Goal: Browse casually: Explore the website without a specific task or goal

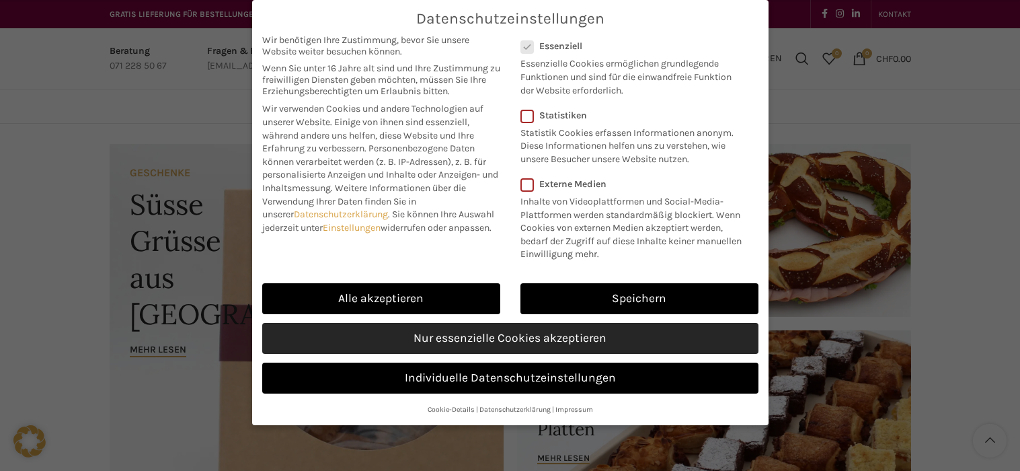
scroll to position [336, 0]
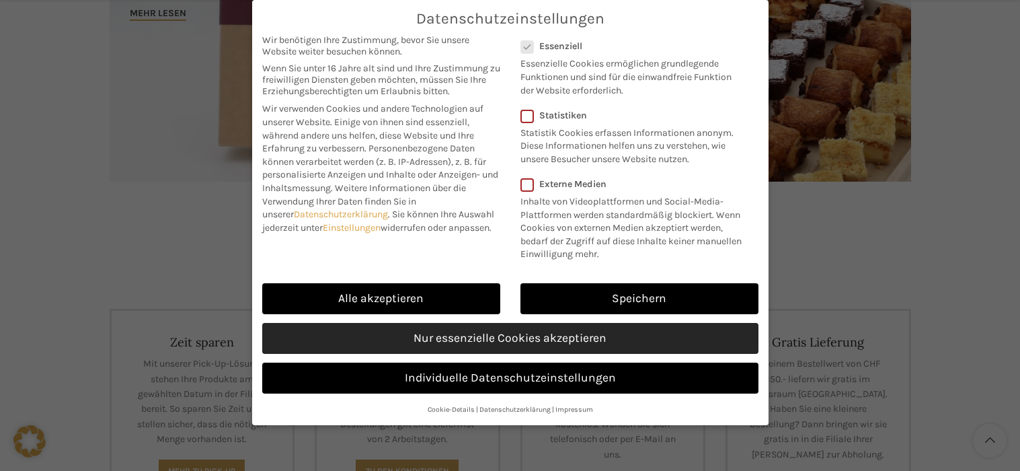
click at [542, 336] on link "Nur essenzielle Cookies akzeptieren" at bounding box center [510, 338] width 496 height 31
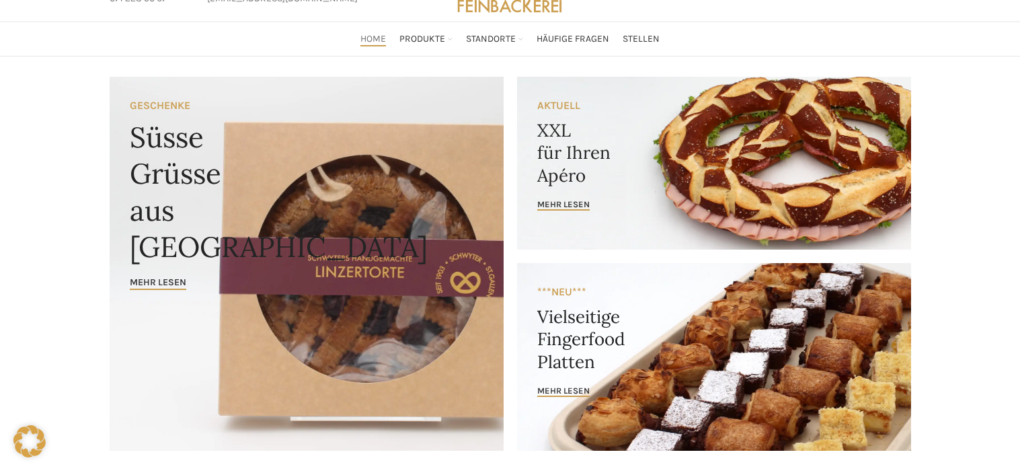
scroll to position [0, 0]
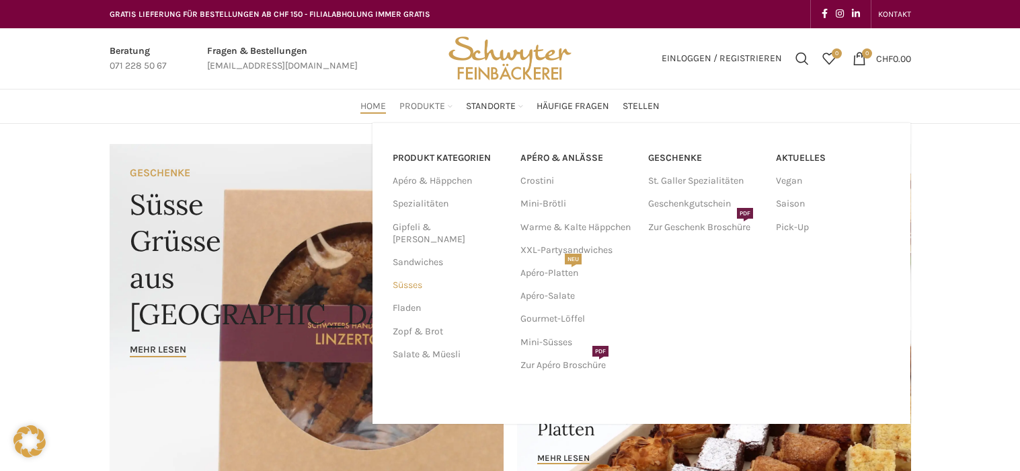
click at [406, 274] on link "Süsses" at bounding box center [449, 285] width 112 height 23
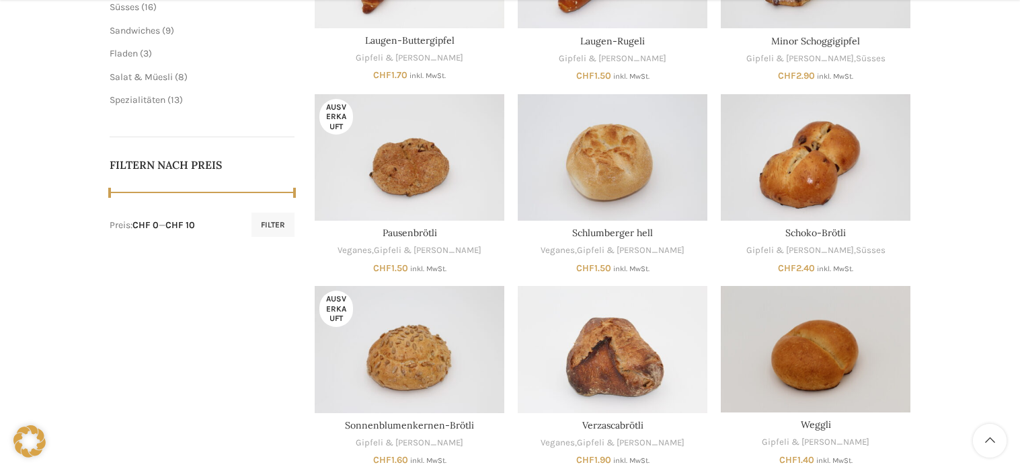
scroll to position [673, 0]
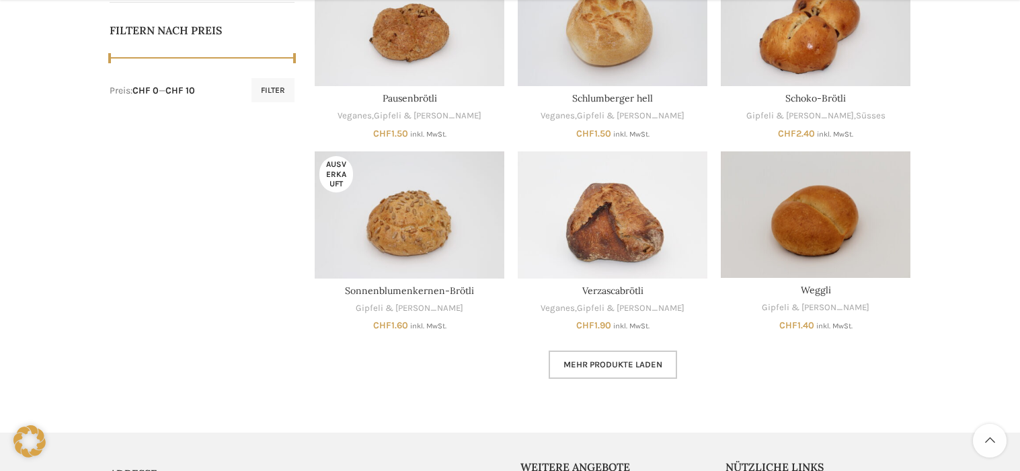
click at [636, 356] on link "Mehr Produkte laden" at bounding box center [613, 364] width 128 height 28
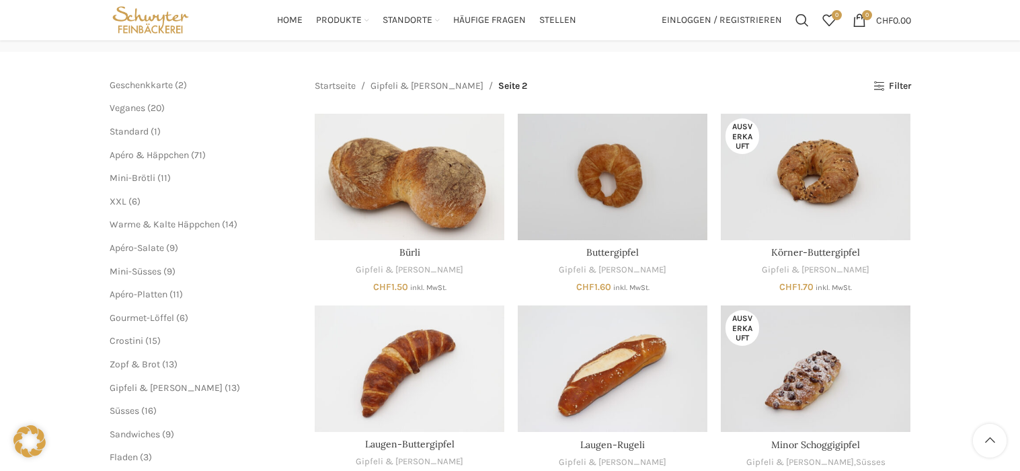
scroll to position [202, 0]
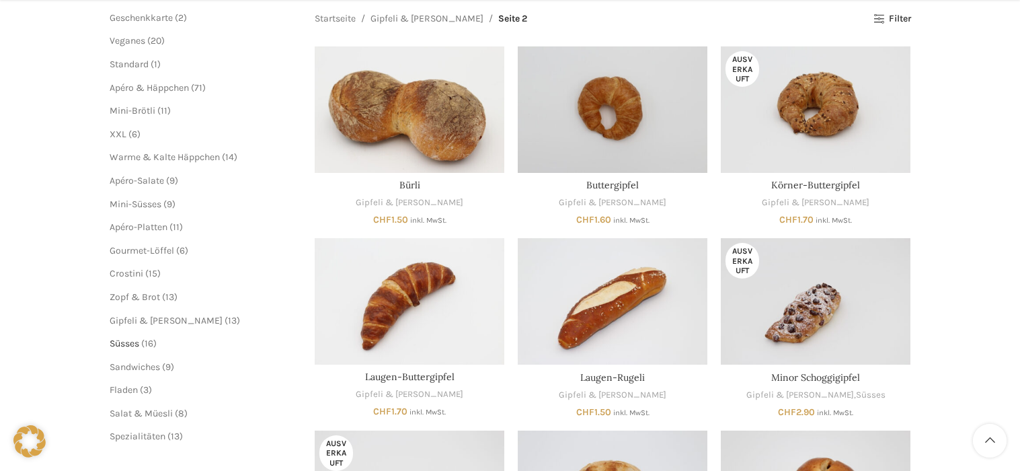
click at [138, 344] on span "Süsses" at bounding box center [125, 343] width 30 height 11
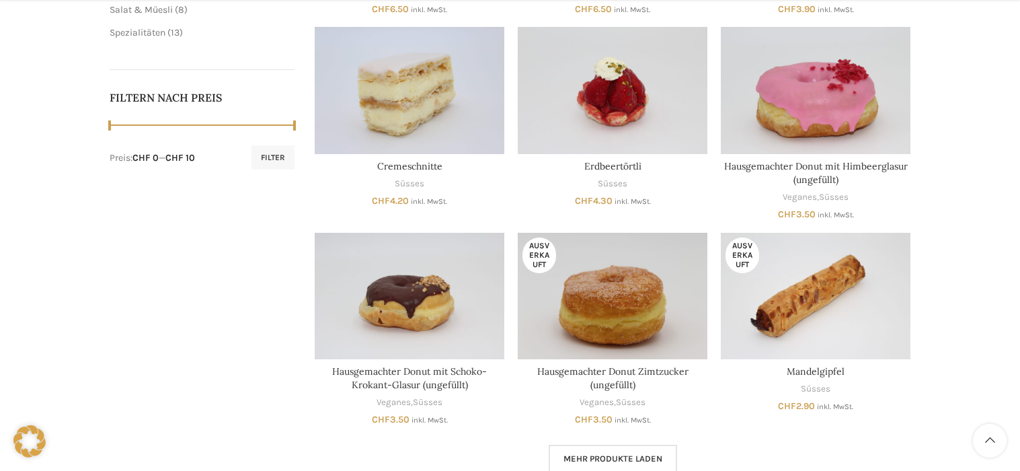
scroll to position [673, 0]
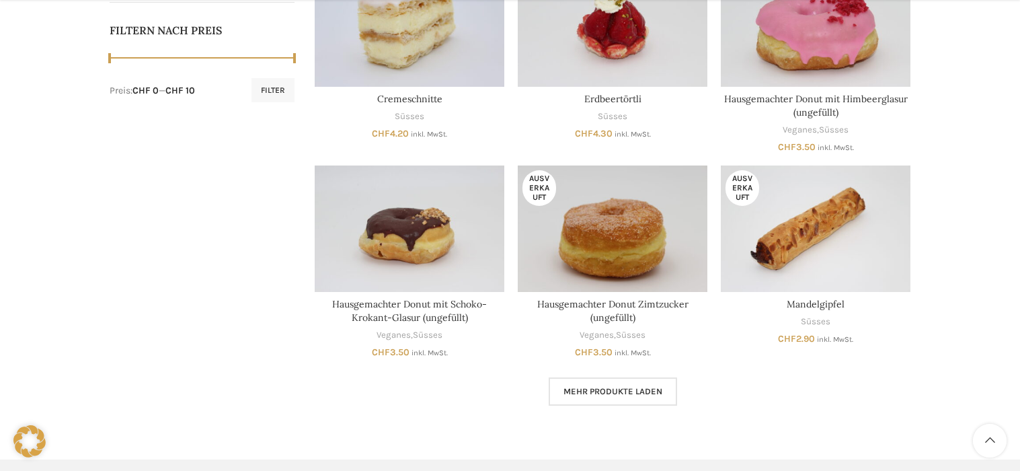
click at [582, 402] on link "Mehr Produkte laden" at bounding box center [613, 391] width 128 height 28
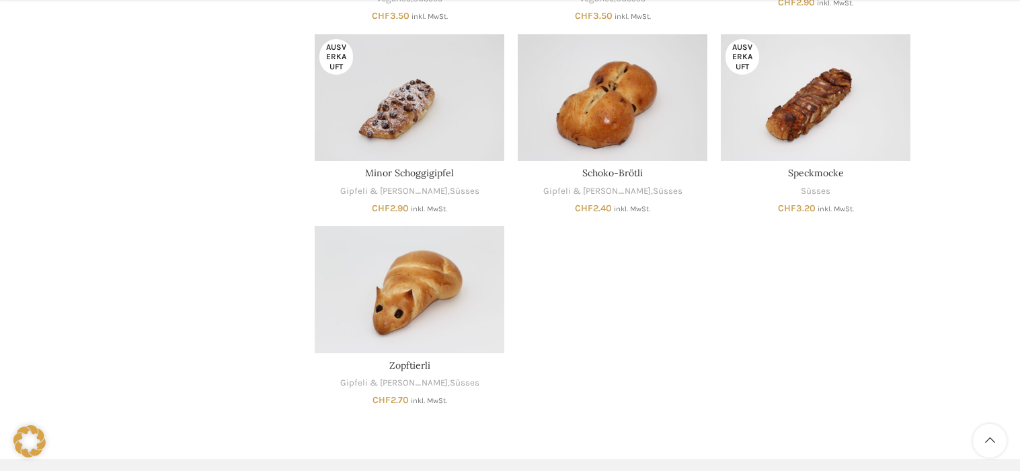
scroll to position [942, 0]
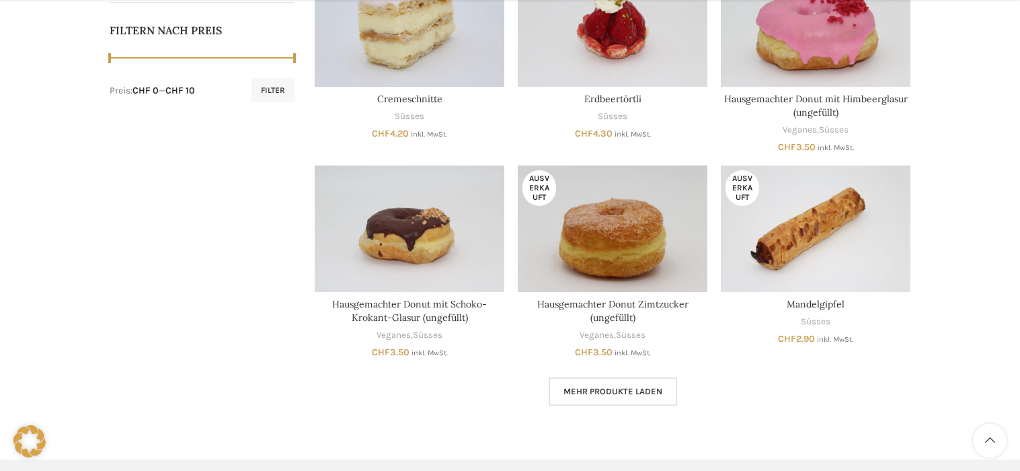
scroll to position [740, 0]
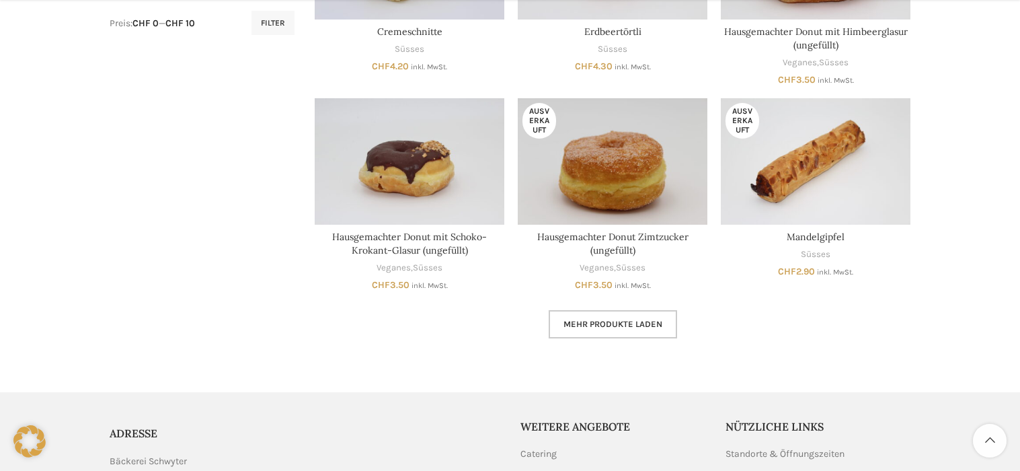
click at [557, 333] on link "Mehr Produkte laden" at bounding box center [613, 324] width 128 height 28
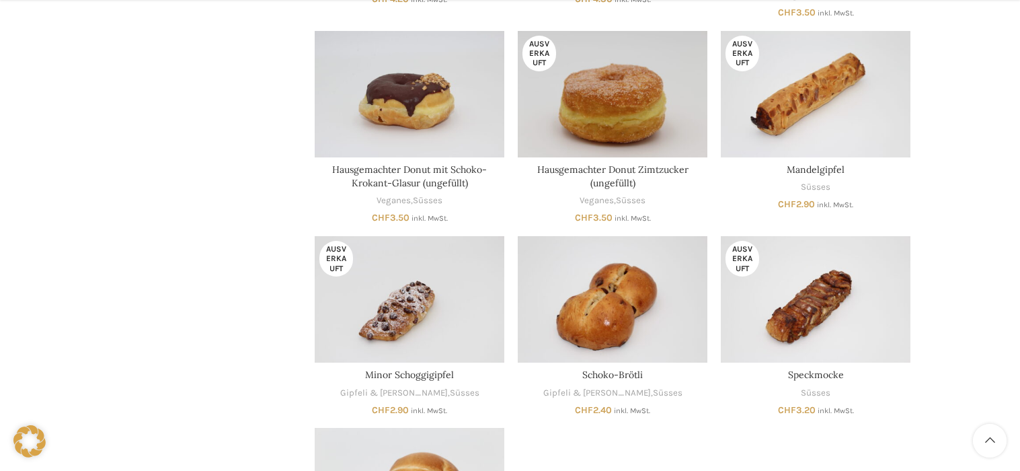
scroll to position [942, 0]
